Goal: Register for event/course

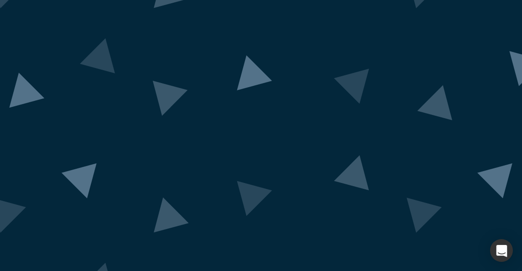
scroll to position [93, 0]
drag, startPoint x: 486, startPoint y: 165, endPoint x: 486, endPoint y: 221, distance: 56.5
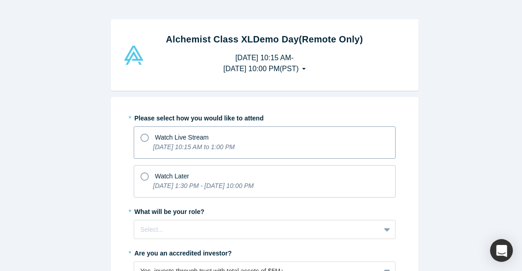
click at [140, 138] on icon at bounding box center [144, 138] width 8 height 8
click at [0, 0] on input "Watch Live Stream [DATE] 10:15 AM to 1:00 PM" at bounding box center [0, 0] width 0 height 0
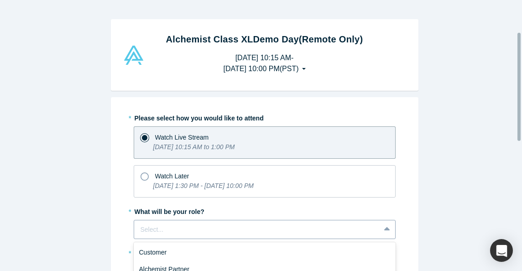
scroll to position [80, 0]
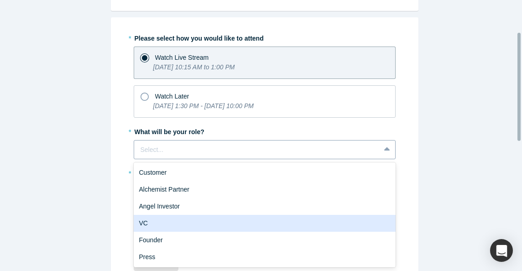
click at [386, 159] on div "6 results available. Use Up and Down to choose options, press Enter to select t…" at bounding box center [265, 149] width 262 height 19
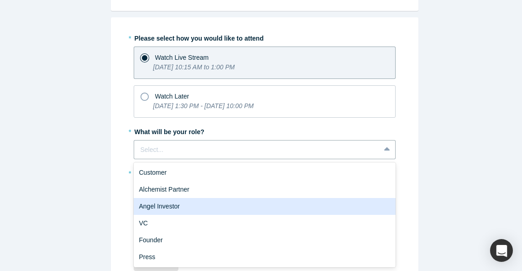
click at [174, 207] on div "Angel Investor" at bounding box center [265, 206] width 262 height 17
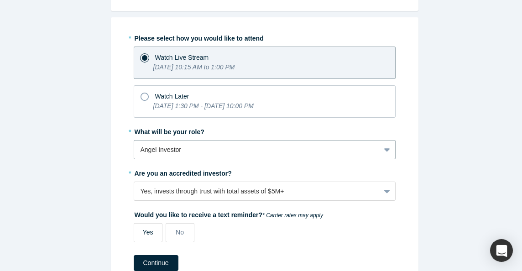
click at [145, 236] on span "Yes" at bounding box center [148, 231] width 10 height 7
click at [0, 0] on input "Yes" at bounding box center [0, 0] width 0 height 0
select select "US"
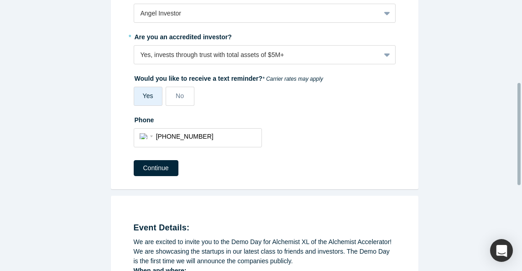
scroll to position [218, 0]
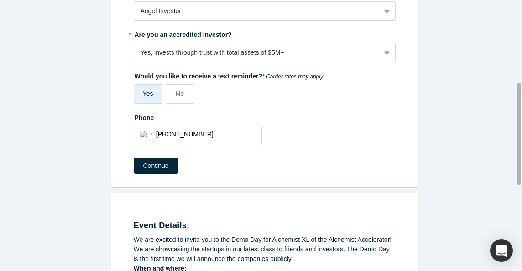
drag, startPoint x: 519, startPoint y: 132, endPoint x: 380, endPoint y: 171, distance: 144.0
click at [521, 176] on html "Alchemist Class XL Demo Day (Remote Only) [DATE] 10:15 AM - [DATE] 10:00 PM ( P…" at bounding box center [261, 135] width 522 height 271
click at [161, 166] on button "Continue" at bounding box center [156, 166] width 45 height 16
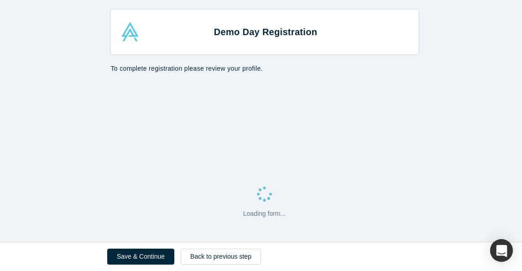
select select "US"
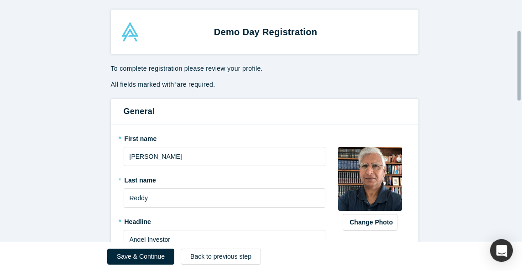
scroll to position [103, 0]
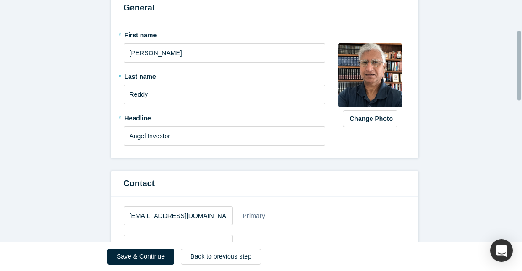
drag, startPoint x: 520, startPoint y: 66, endPoint x: 518, endPoint y: 79, distance: 13.8
click at [521, 95] on html "Demo Day Registration To complete registration please review your profile. All …" at bounding box center [261, 135] width 522 height 271
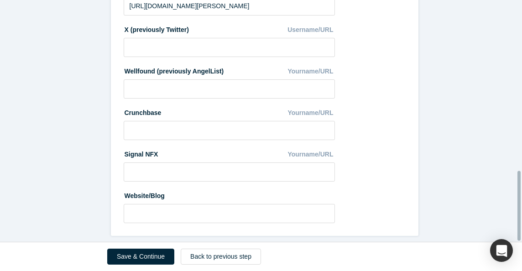
scroll to position [590, 0]
drag, startPoint x: 518, startPoint y: 78, endPoint x: 523, endPoint y: 241, distance: 162.4
click at [521, 241] on html "Demo Day Registration To complete registration please review your profile. All …" at bounding box center [261, 135] width 522 height 271
click at [147, 258] on button "Save & Continue" at bounding box center [140, 256] width 67 height 16
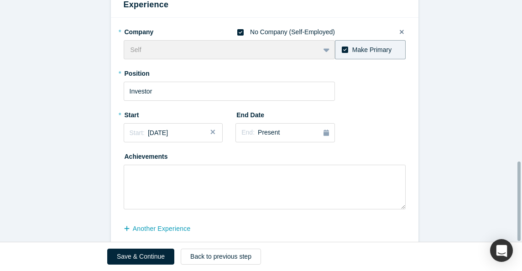
scroll to position [491, 0]
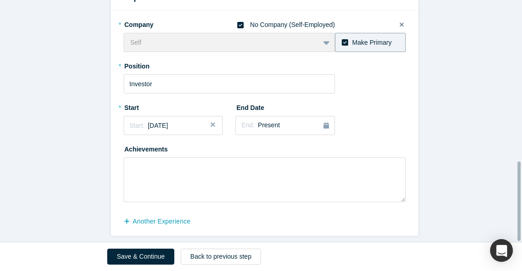
drag, startPoint x: 517, startPoint y: 149, endPoint x: 523, endPoint y: 222, distance: 73.6
click at [521, 222] on html "Demo Day Registration Achievements * What are your top 3-5 professional achieve…" at bounding box center [261, 135] width 522 height 271
click at [134, 255] on button "Save & Continue" at bounding box center [140, 256] width 67 height 16
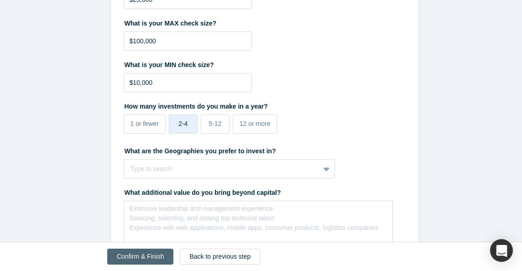
scroll to position [0, 0]
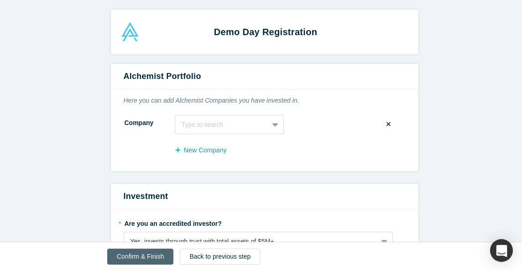
click at [145, 256] on button "Confirm & Finish" at bounding box center [140, 256] width 66 height 16
